Goal: Task Accomplishment & Management: Complete application form

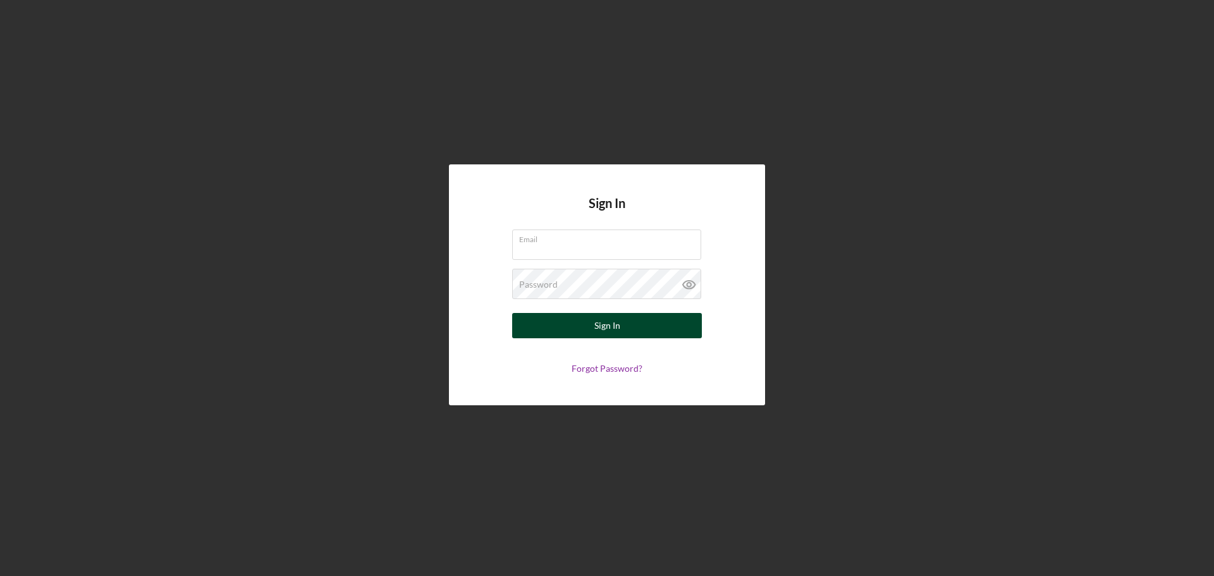
type input "[EMAIL_ADDRESS][DOMAIN_NAME]"
click at [627, 327] on button "Sign In" at bounding box center [607, 325] width 190 height 25
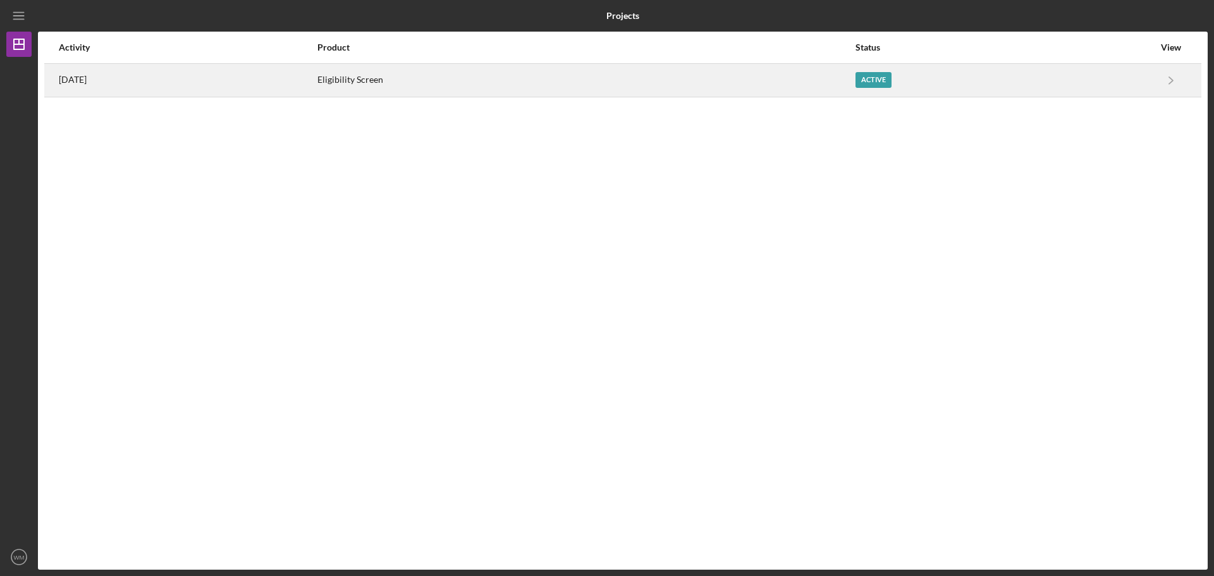
click at [448, 78] on div "Eligibility Screen" at bounding box center [585, 80] width 537 height 32
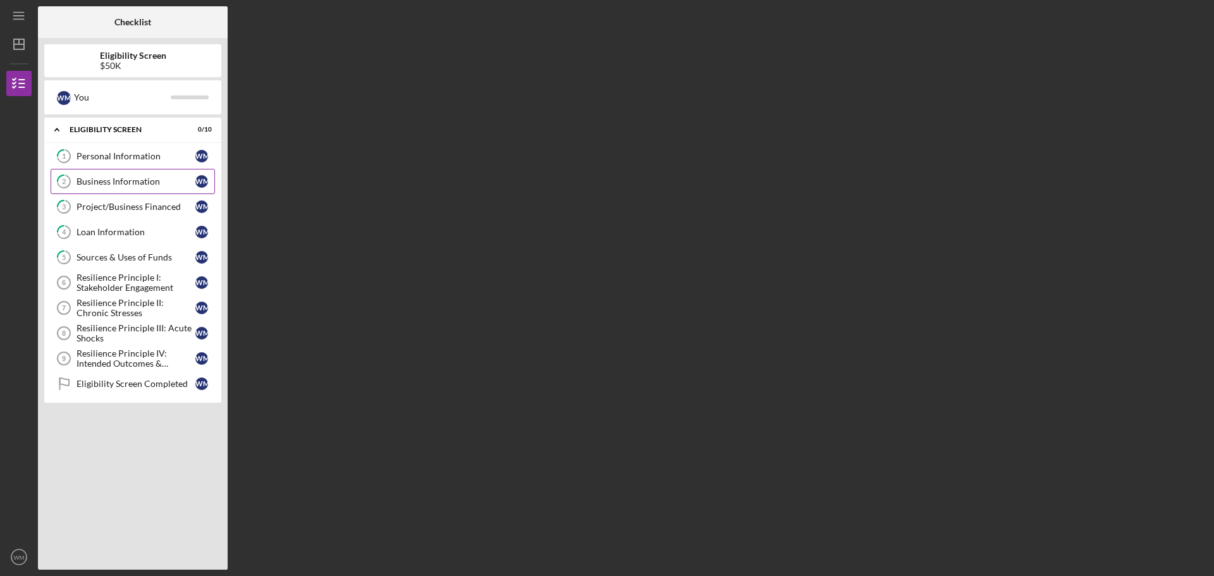
click at [116, 178] on div "Business Information" at bounding box center [135, 181] width 119 height 10
